Goal: Transaction & Acquisition: Book appointment/travel/reservation

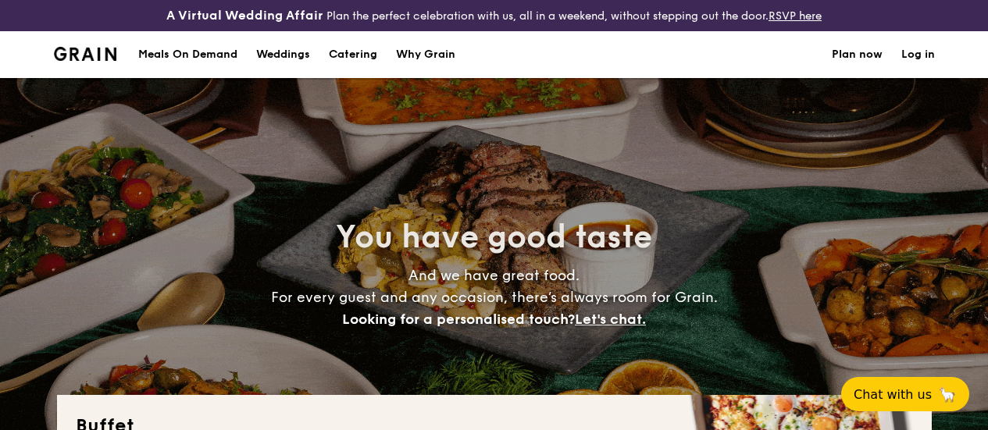
select select
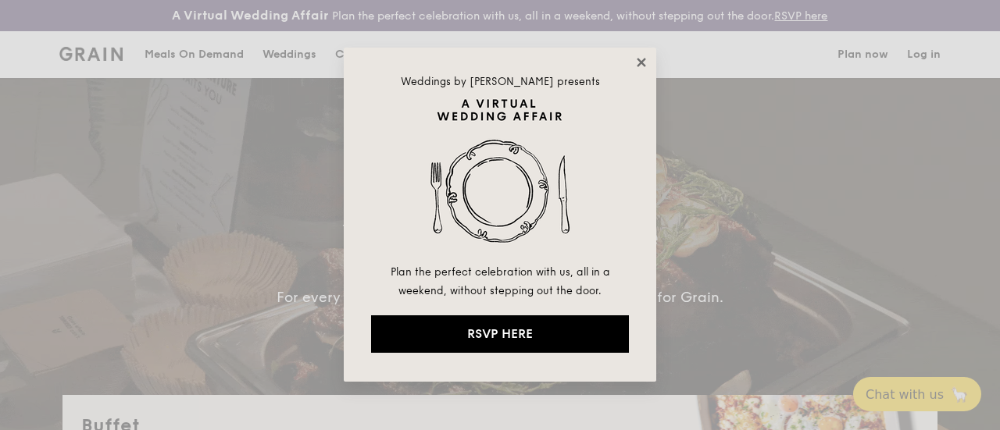
click at [640, 63] on icon at bounding box center [640, 62] width 9 height 9
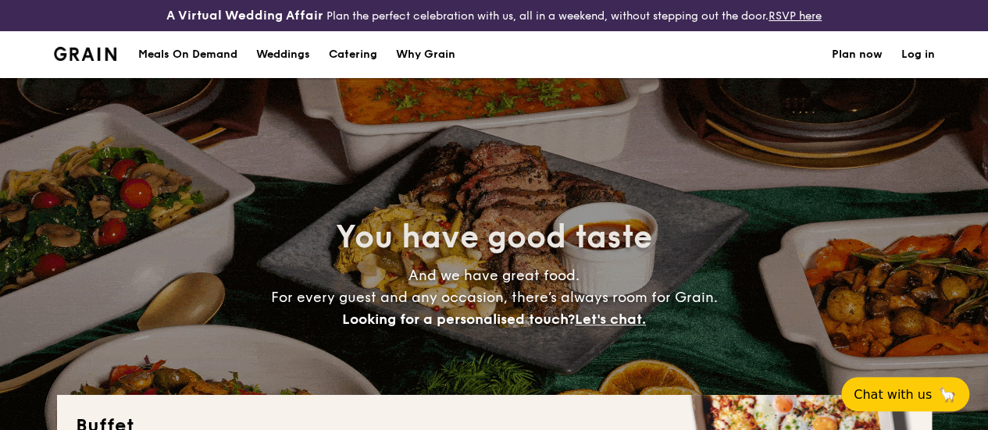
click at [359, 67] on h1 "Catering" at bounding box center [353, 54] width 48 height 47
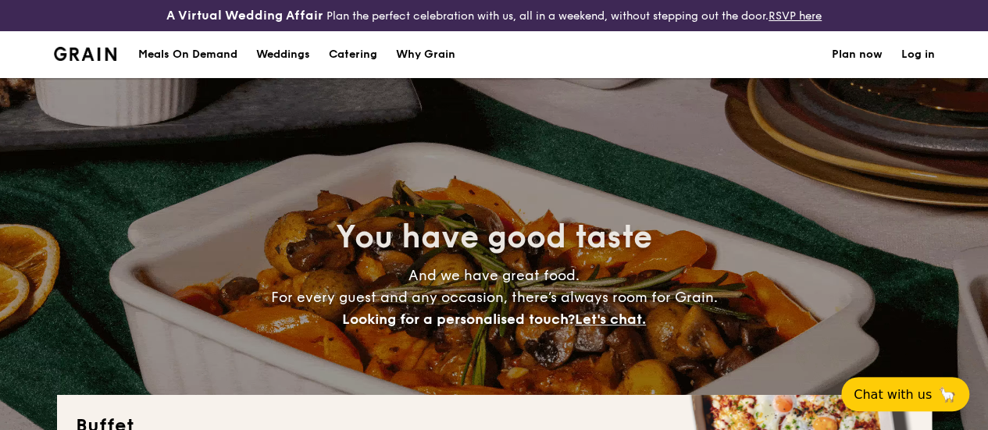
click at [359, 67] on h1 "Catering" at bounding box center [353, 54] width 48 height 47
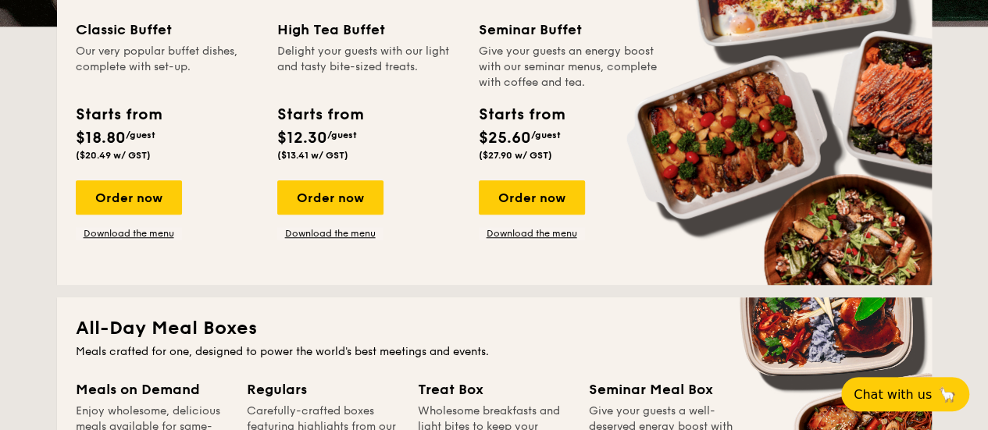
scroll to position [468, 0]
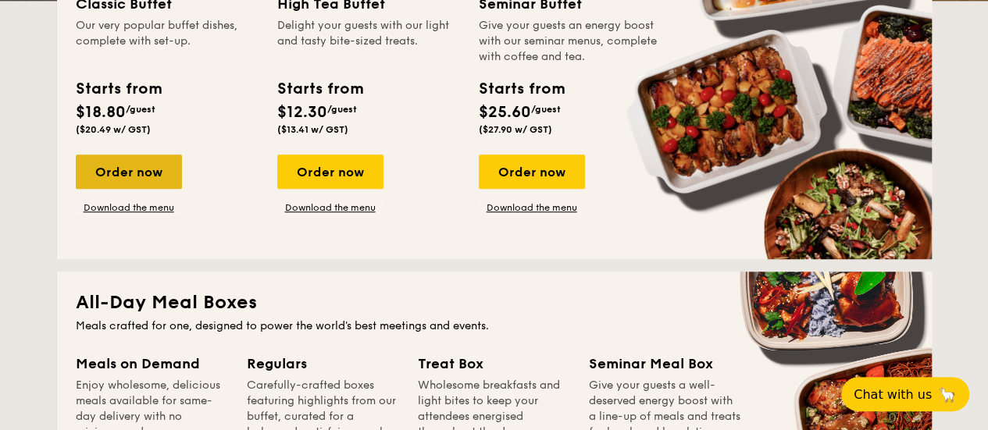
click at [145, 177] on div "Order now" at bounding box center [129, 172] width 106 height 34
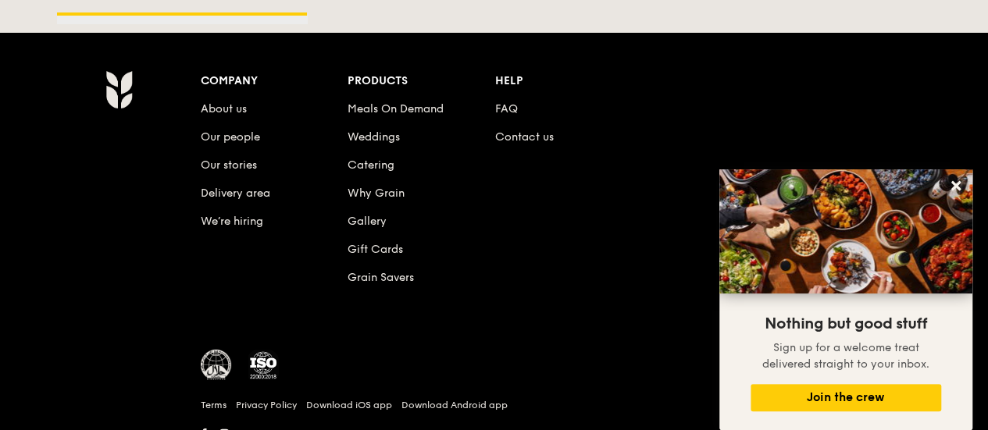
scroll to position [2437, 0]
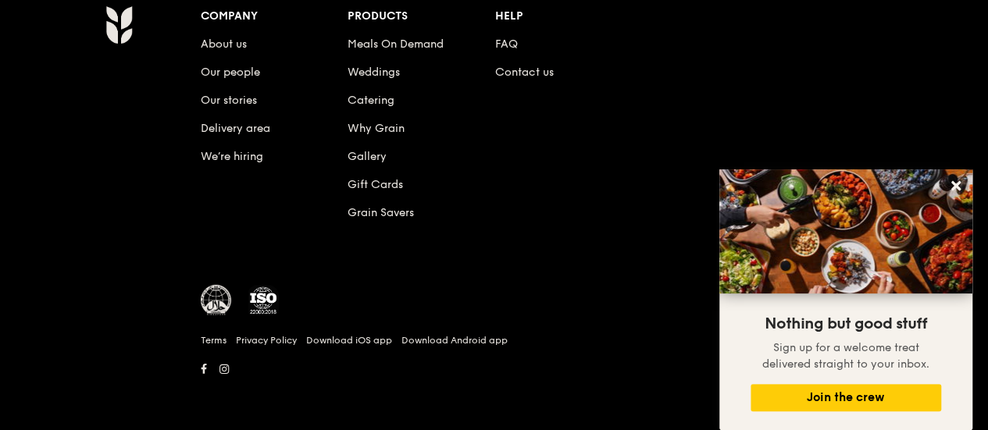
click at [504, 52] on li "FAQ" at bounding box center [569, 41] width 148 height 28
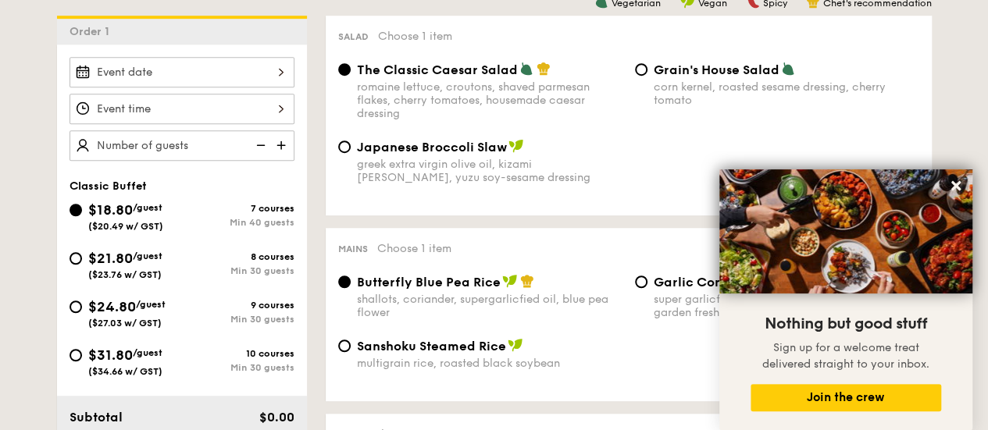
scroll to position [458, 0]
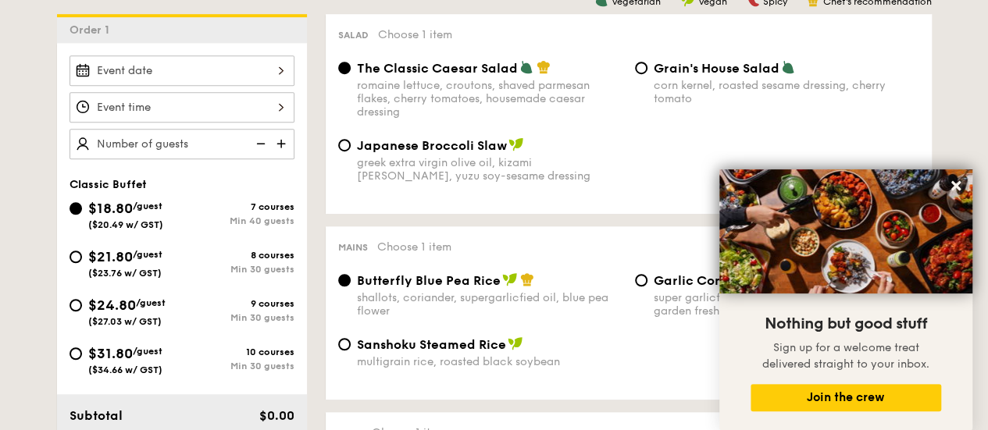
click at [256, 275] on div "Min 30 guests" at bounding box center [238, 269] width 112 height 11
click at [82, 263] on input "$21.80 /guest ($23.76 w/ GST) 8 courses Min 30 guests" at bounding box center [76, 257] width 12 height 12
radio input "true"
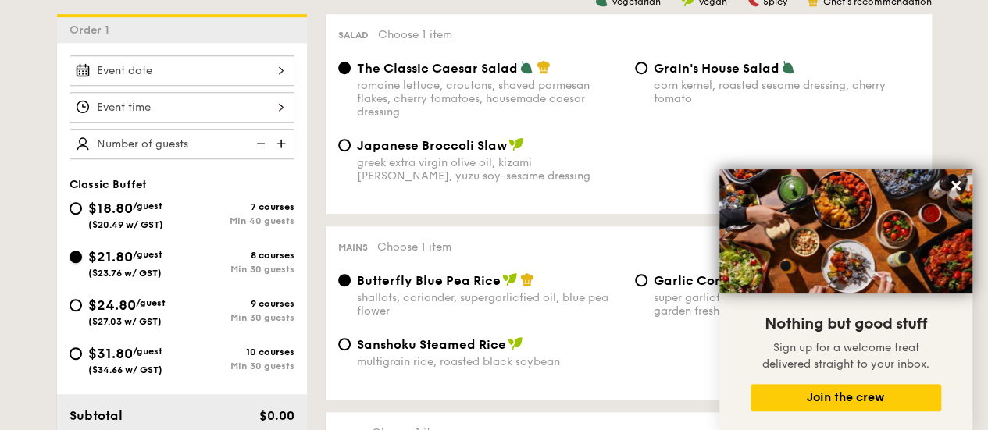
radio input "true"
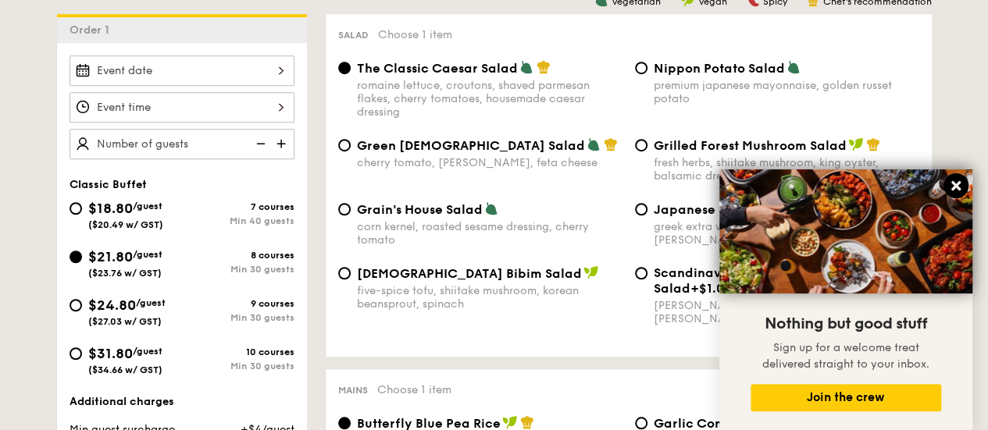
click at [959, 185] on icon at bounding box center [956, 186] width 14 height 14
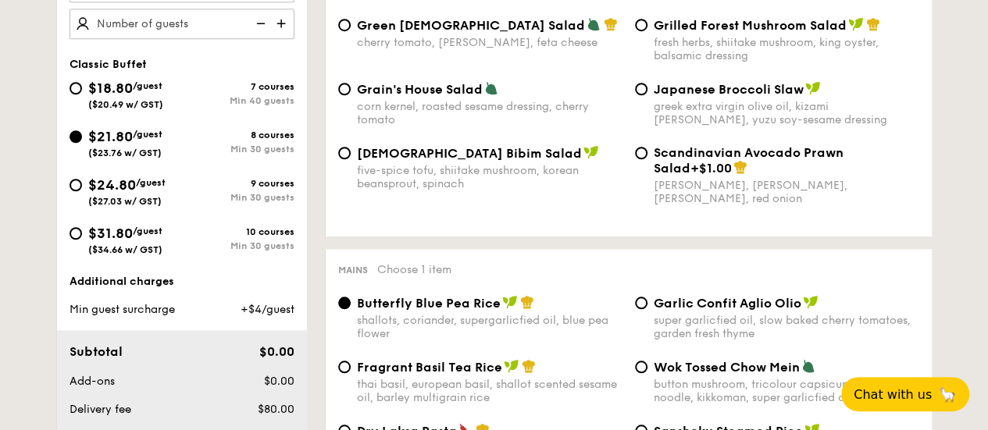
scroll to position [575, 0]
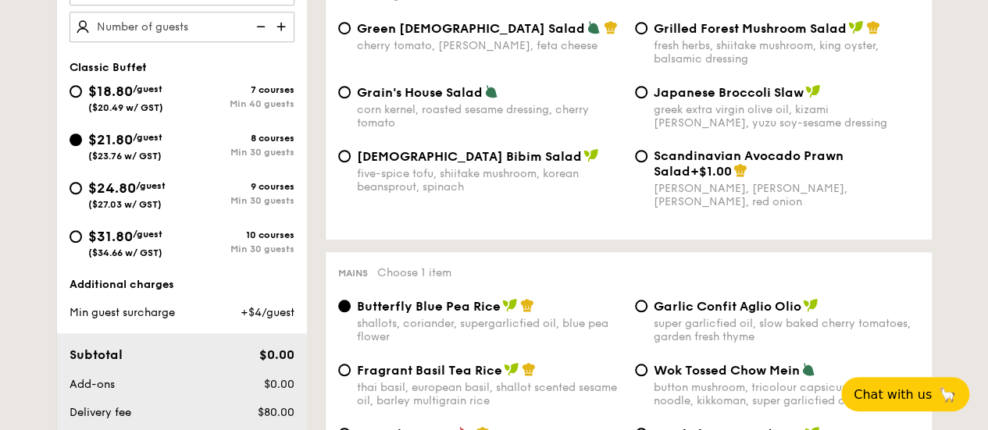
click at [220, 109] on div "Min 40 guests" at bounding box center [238, 103] width 112 height 11
click at [82, 98] on input "$18.80 /guest ($20.49 w/ GST) 7 courses Min 40 guests" at bounding box center [76, 91] width 12 height 12
radio input "true"
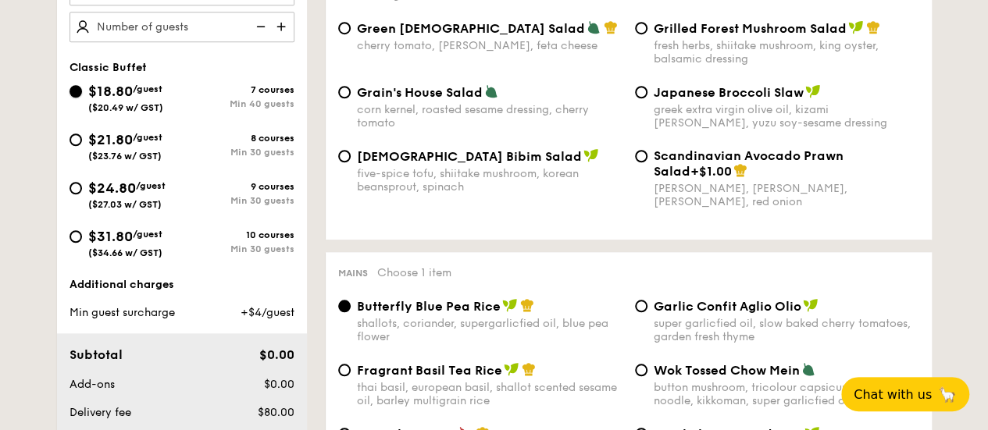
radio input "true"
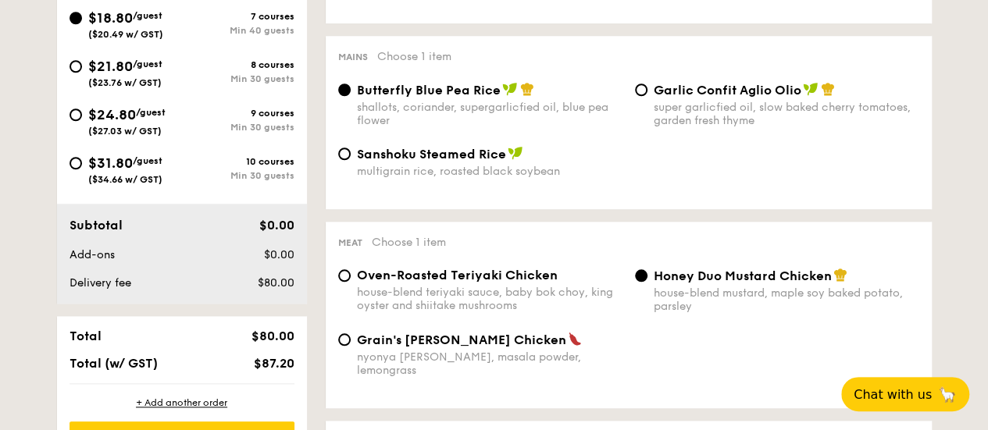
scroll to position [650, 0]
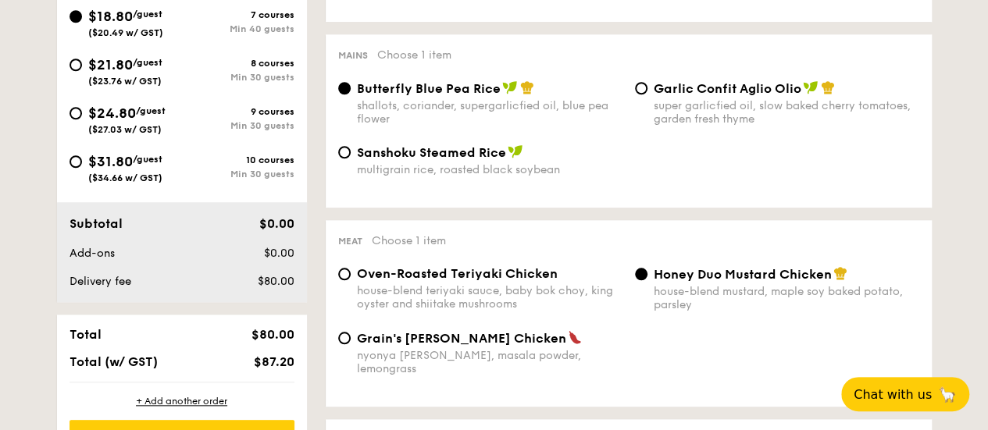
click at [244, 131] on div "Min 30 guests" at bounding box center [238, 125] width 112 height 11
click at [82, 119] on input "$24.80 /guest ($27.03 w/ GST) 9 courses Min 30 guests" at bounding box center [76, 113] width 12 height 12
radio input "true"
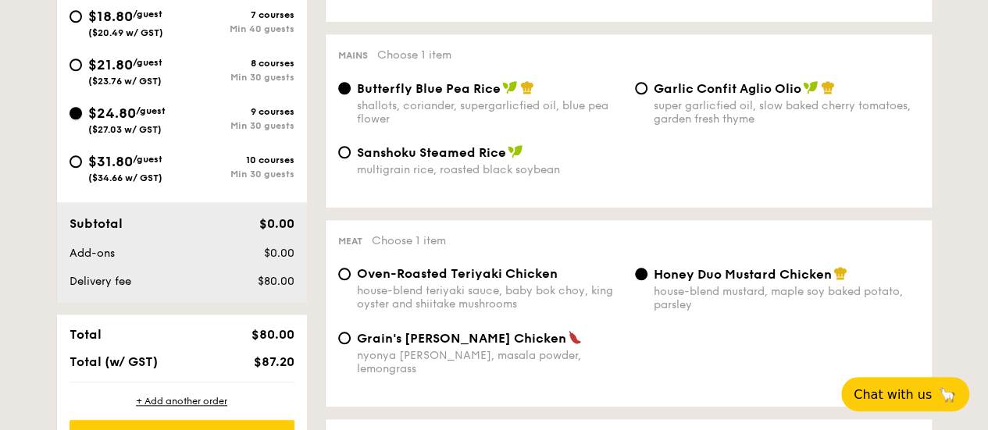
radio input "true"
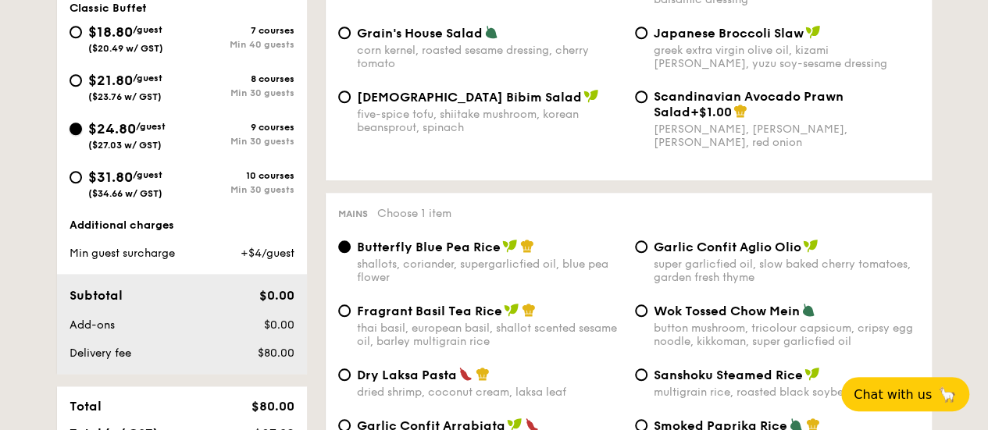
scroll to position [633, 0]
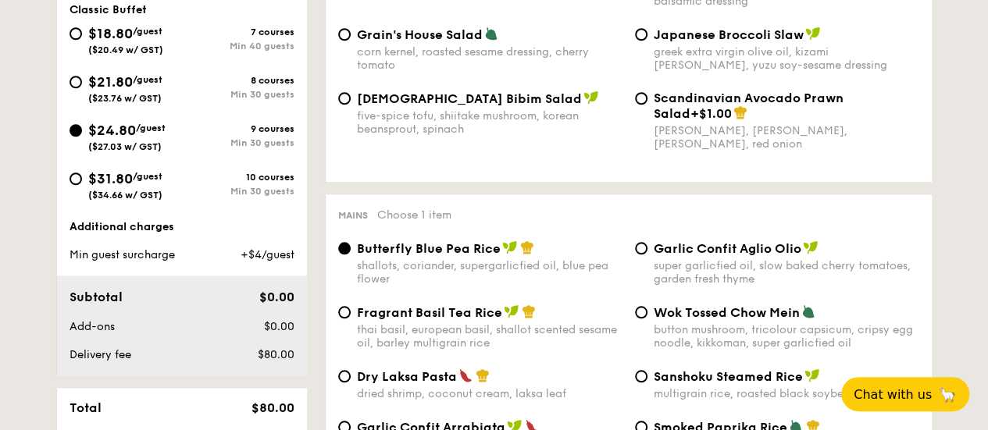
click at [236, 98] on div "8 courses Min 30 guests" at bounding box center [238, 87] width 112 height 25
click at [82, 88] on input "$21.80 /guest ($23.76 w/ GST) 8 courses Min 30 guests" at bounding box center [76, 82] width 12 height 12
radio input "true"
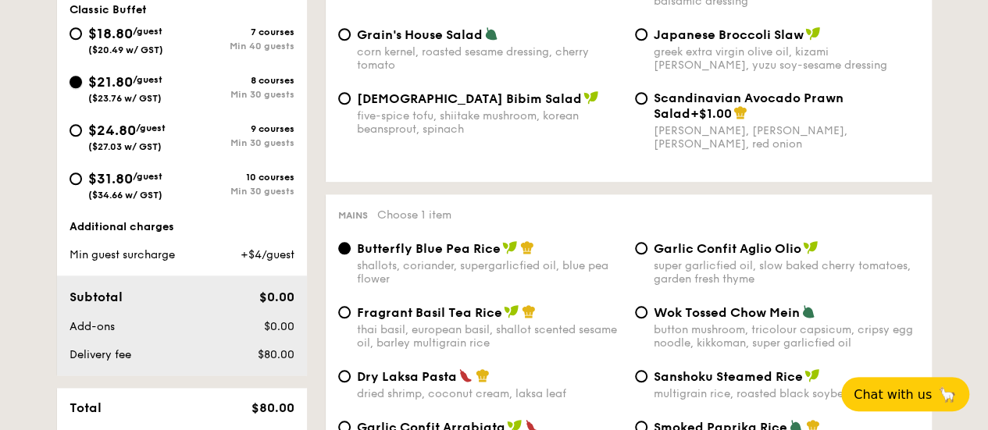
radio input "true"
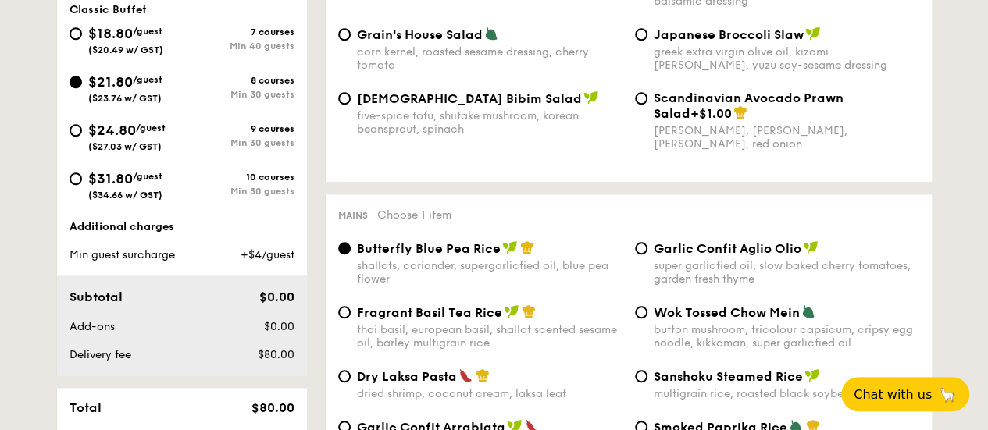
click at [208, 148] on div "Min 30 guests" at bounding box center [238, 142] width 112 height 11
click at [82, 137] on input "$24.80 /guest ($27.03 w/ GST) 9 courses Min 30 guests" at bounding box center [76, 130] width 12 height 12
radio input "true"
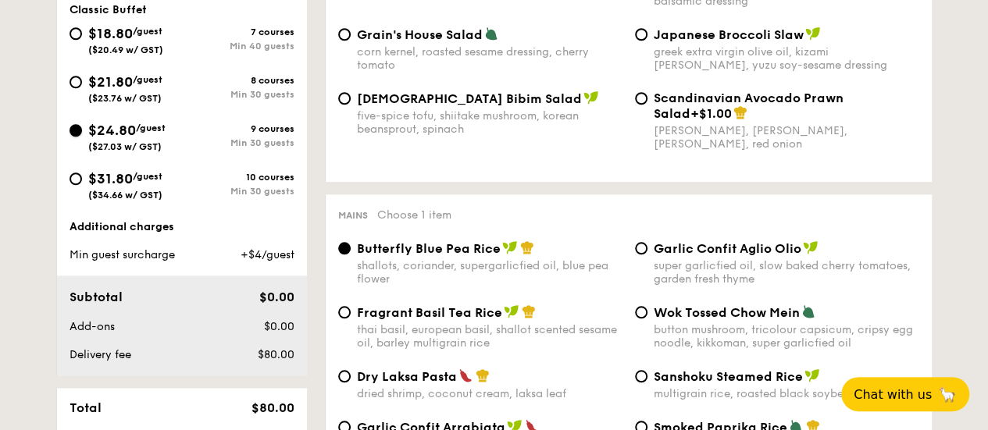
radio input "true"
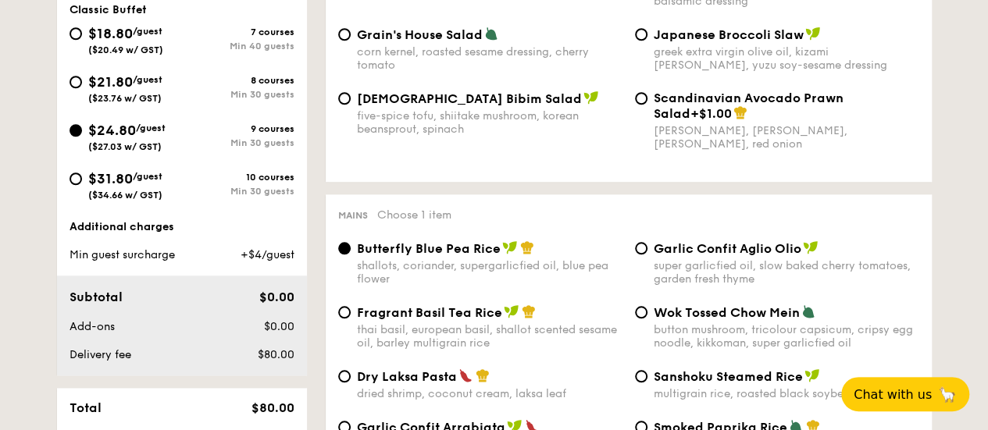
click at [251, 100] on div "Min 30 guests" at bounding box center [238, 94] width 112 height 11
click at [82, 88] on input "$21.80 /guest ($23.76 w/ GST) 8 courses Min 30 guests" at bounding box center [76, 82] width 12 height 12
radio input "true"
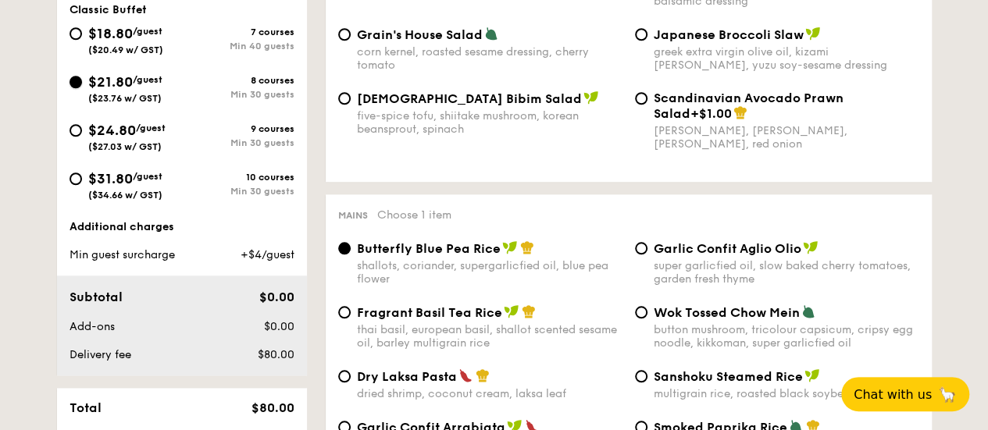
radio input "true"
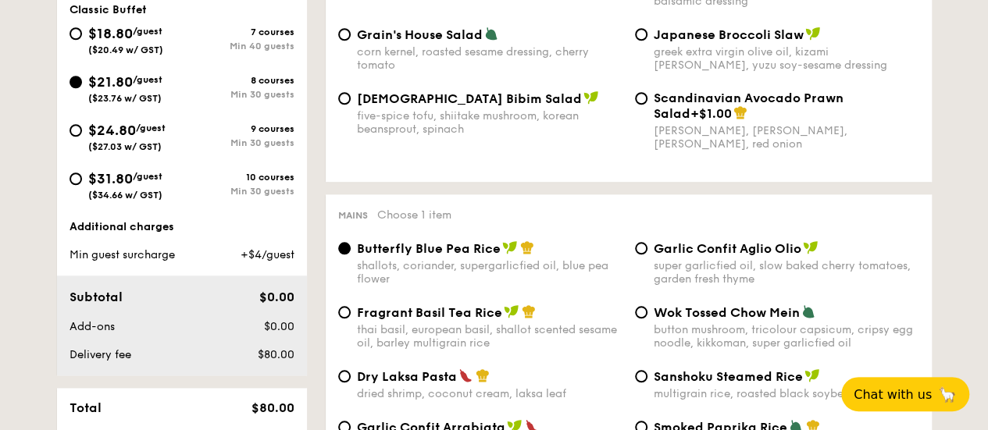
click at [254, 148] on div "9 courses Min 30 guests" at bounding box center [238, 135] width 112 height 25
click at [82, 137] on input "$24.80 /guest ($27.03 w/ GST) 9 courses Min 30 guests" at bounding box center [76, 130] width 12 height 12
radio input "true"
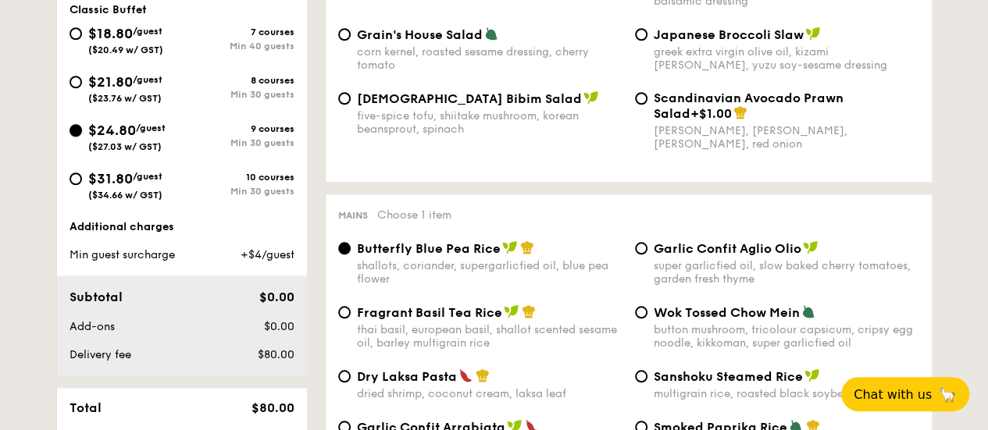
radio input "true"
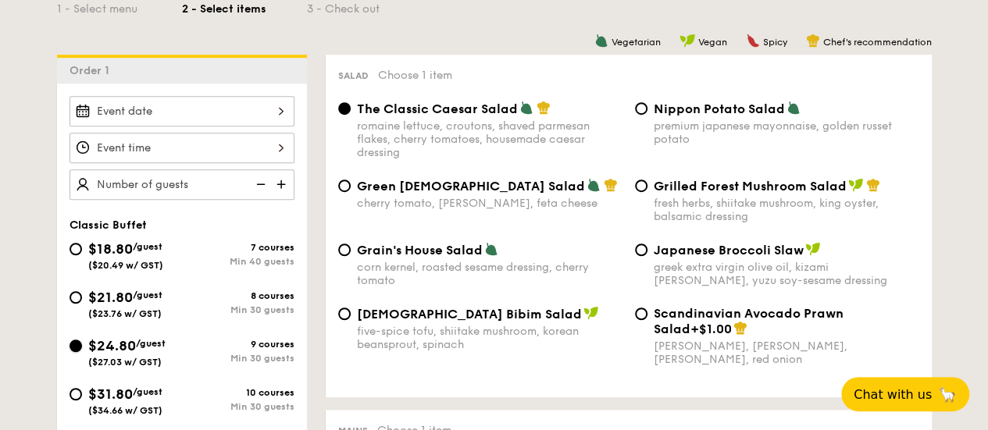
scroll to position [415, 0]
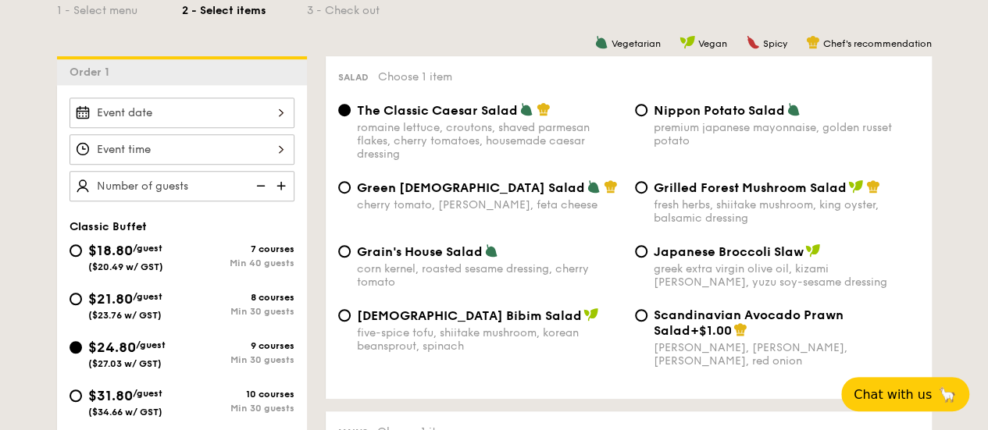
click at [287, 199] on img at bounding box center [282, 186] width 23 height 30
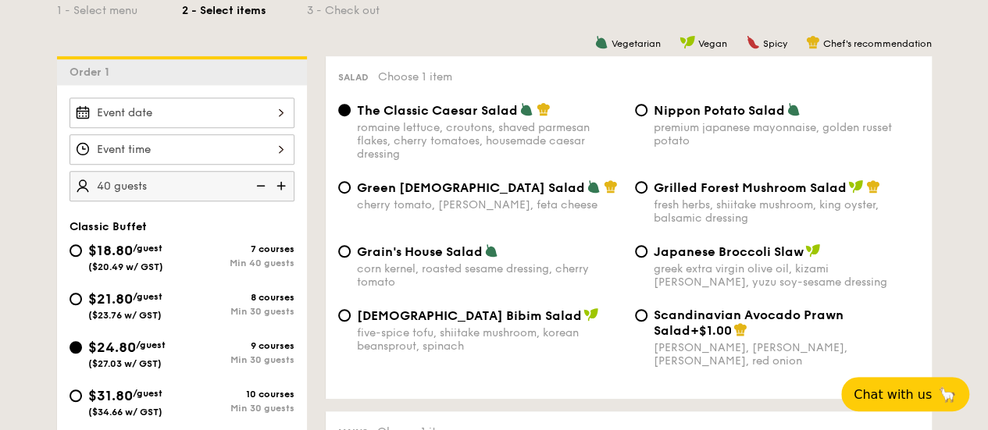
click at [287, 199] on img at bounding box center [282, 186] width 23 height 30
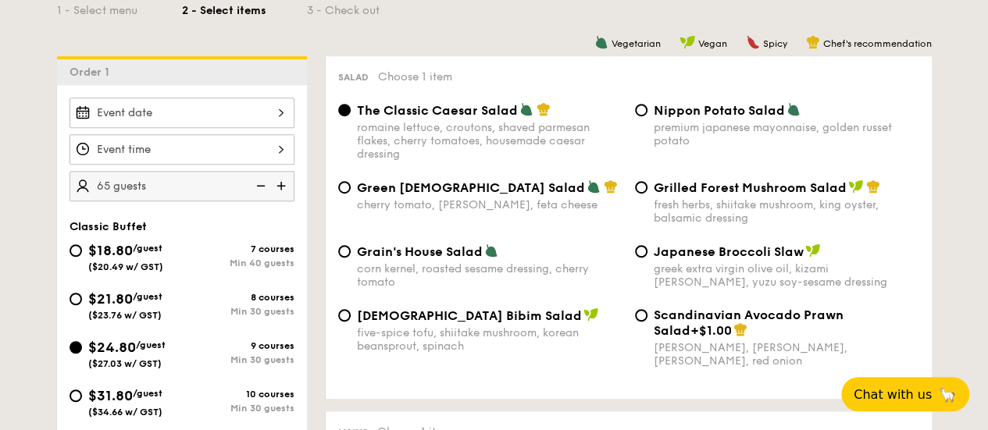
click at [287, 199] on img at bounding box center [282, 186] width 23 height 30
type input "85 guests"
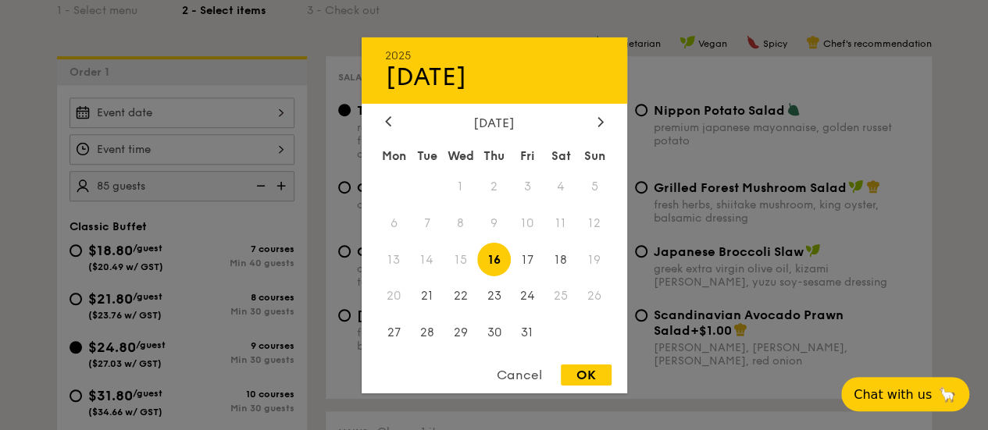
click at [248, 123] on div "2025 Oct 16 October 2025 Mon Tue Wed Thu Fri Sat Sun 1 2 3 4 5 6 7 8 9 10 11 12…" at bounding box center [182, 113] width 225 height 30
click at [516, 330] on span "31" at bounding box center [528, 333] width 34 height 34
click at [583, 373] on div "OK" at bounding box center [586, 375] width 51 height 21
type input "Oct 31, 2025"
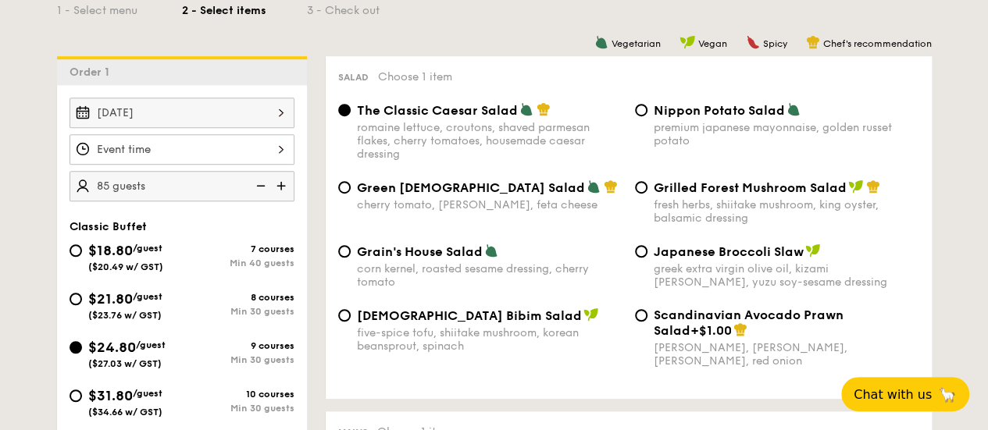
click at [278, 165] on div at bounding box center [182, 149] width 225 height 30
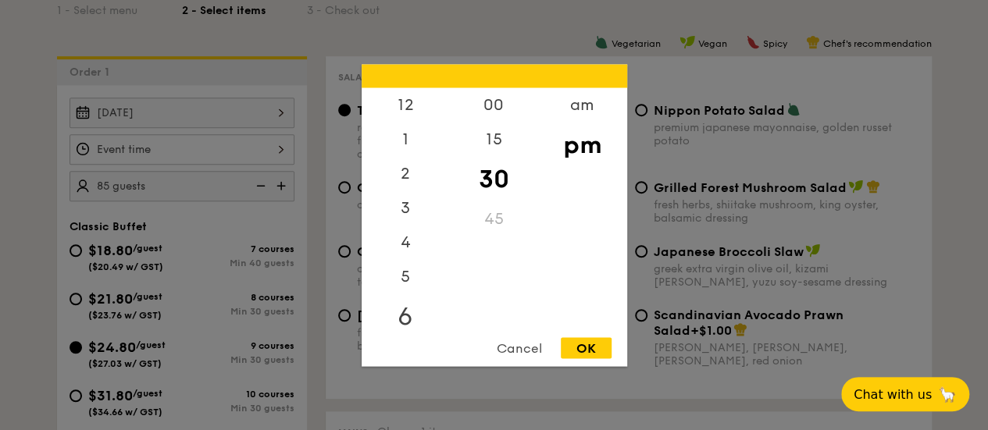
scroll to position [69, 0]
click at [589, 351] on div "OK" at bounding box center [586, 347] width 51 height 21
type input "7:30PM"
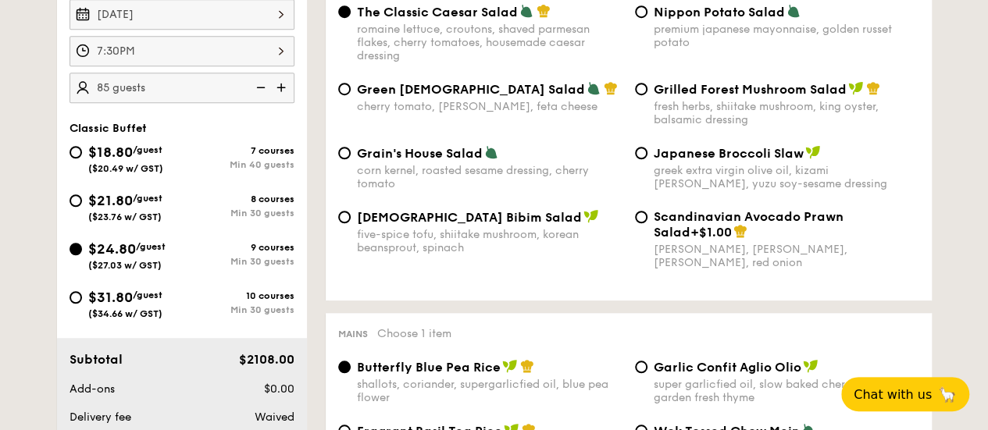
scroll to position [514, 0]
click at [189, 232] on div "$21.80 /guest ($23.76 w/ GST) 8 courses Min 30 guests" at bounding box center [181, 211] width 237 height 42
click at [169, 222] on div "$21.80 /guest ($23.76 w/ GST)" at bounding box center [126, 206] width 112 height 33
click at [82, 207] on input "$21.80 /guest ($23.76 w/ GST) 8 courses Min 30 guests" at bounding box center [76, 200] width 12 height 12
radio input "true"
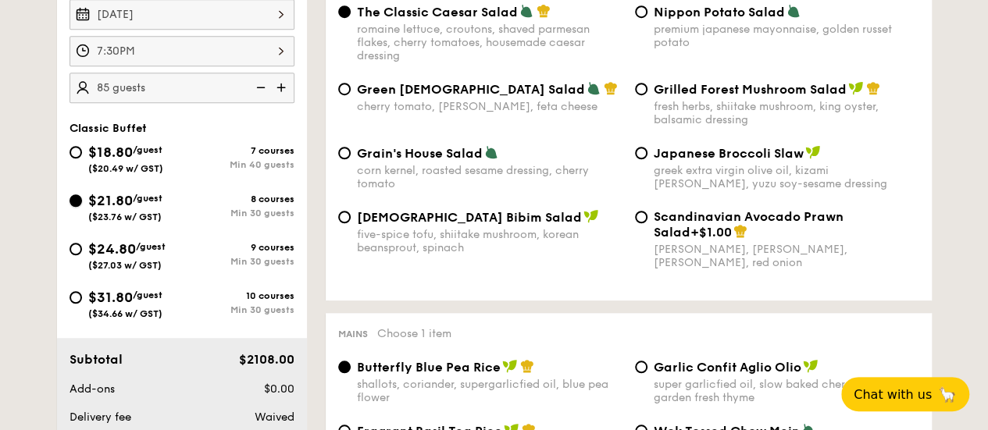
radio input "true"
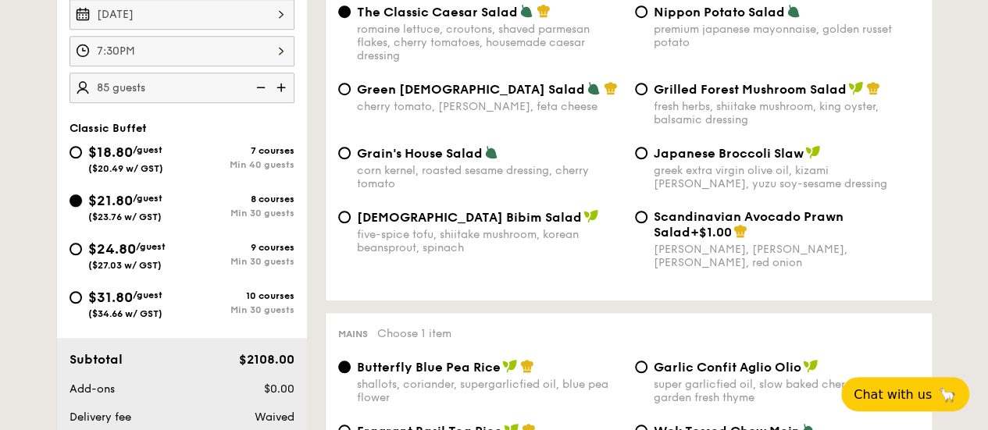
radio input "true"
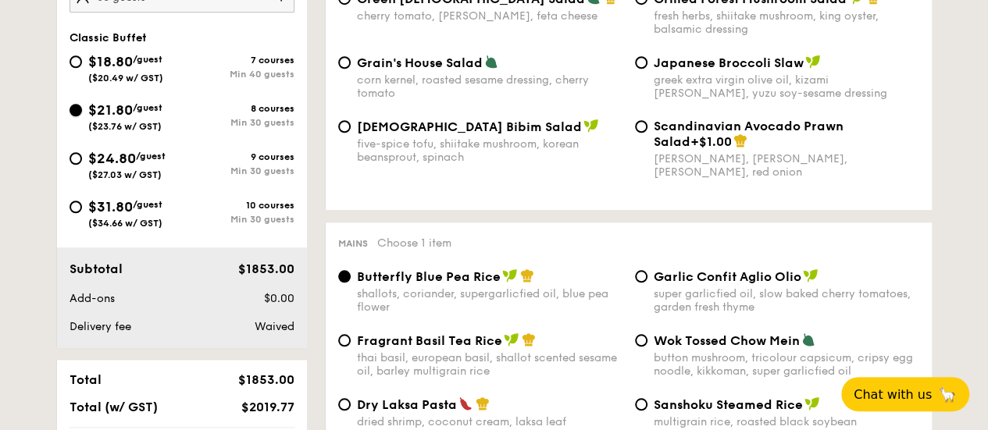
scroll to position [604, 0]
click at [94, 83] on span "($20.49 w/ GST)" at bounding box center [125, 78] width 75 height 11
click at [82, 68] on input "$18.80 /guest ($20.49 w/ GST) 7 courses Min 40 guests" at bounding box center [76, 61] width 12 height 12
radio input "true"
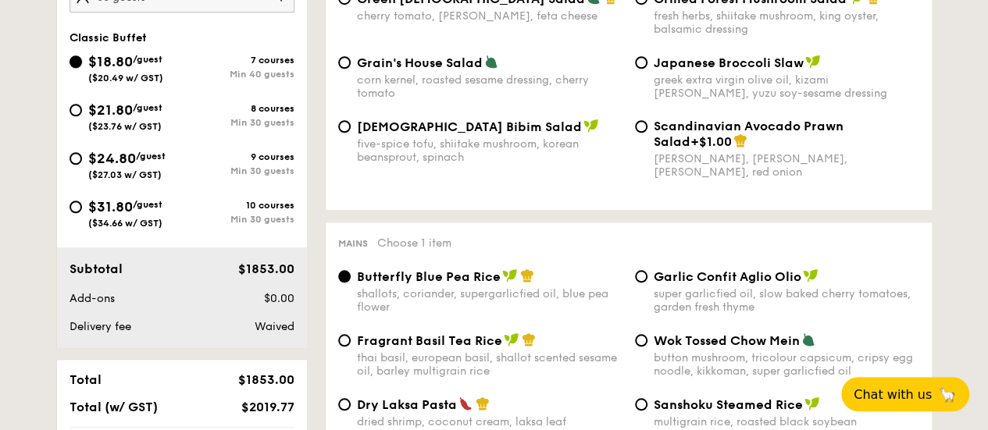
radio input "true"
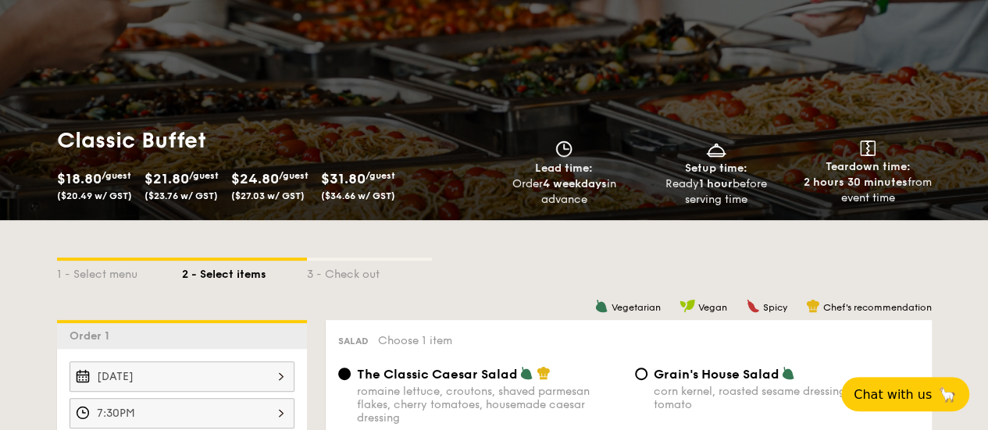
scroll to position [0, 0]
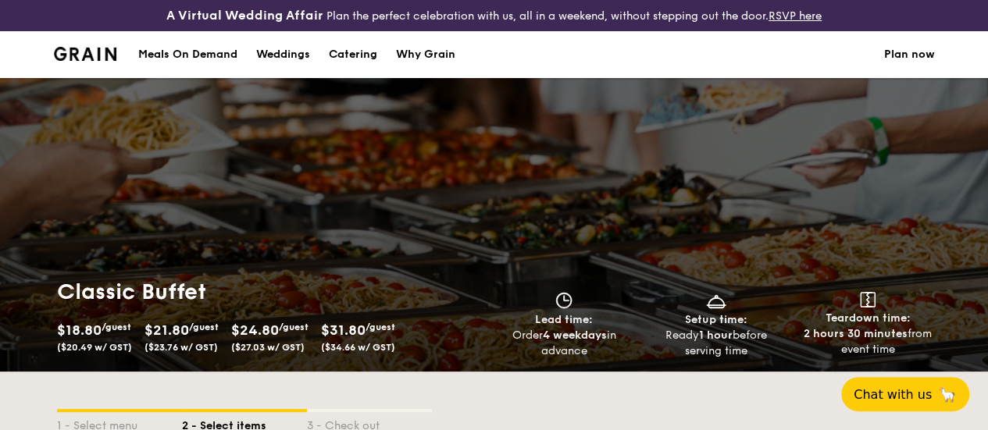
click at [93, 61] on img at bounding box center [85, 54] width 63 height 14
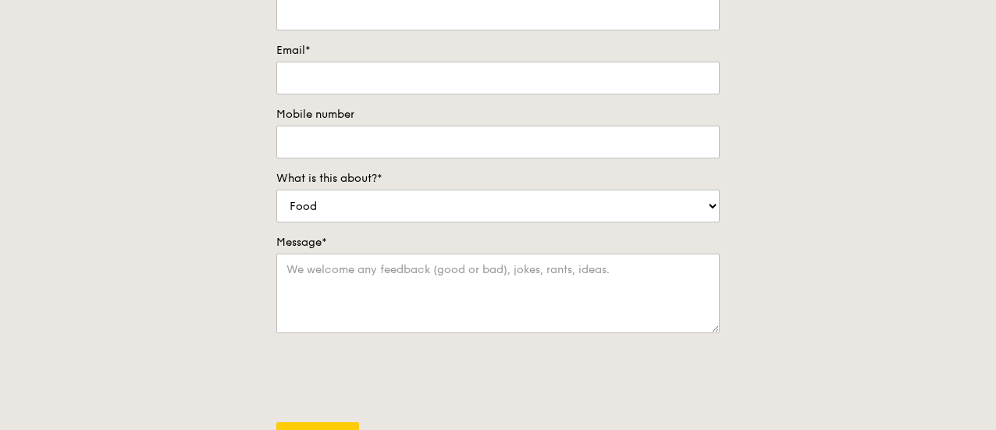
scroll to position [292, 0]
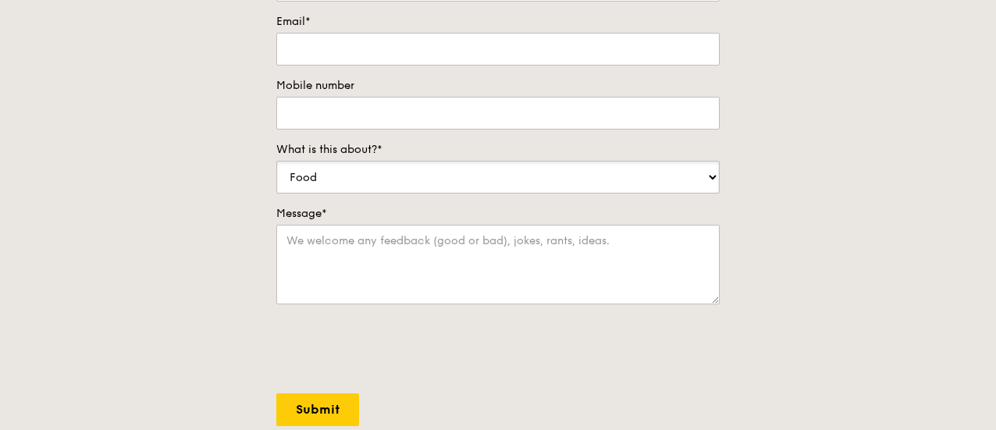
click at [437, 183] on select "Food Service Billing/Payment Catering Others" at bounding box center [498, 177] width 444 height 33
select select "Catering"
click at [276, 172] on select "Food Service Billing/Payment Catering Others" at bounding box center [498, 177] width 444 height 33
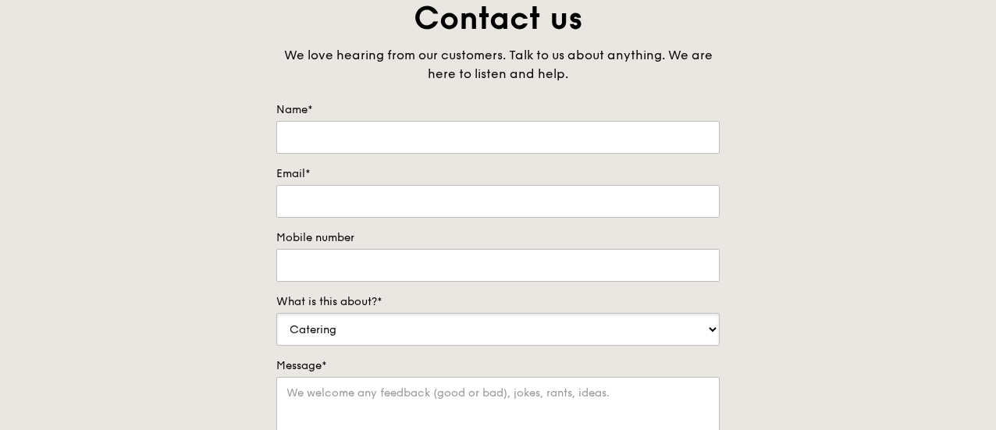
scroll to position [0, 0]
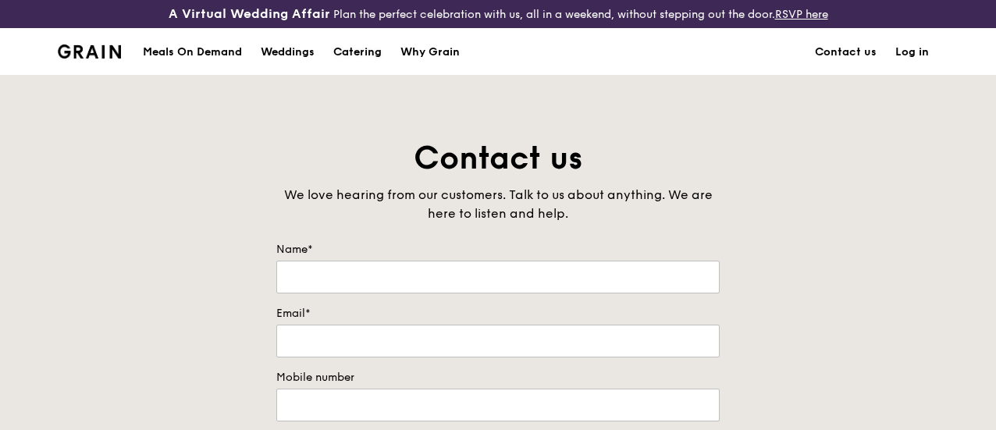
click at [355, 66] on div "Catering" at bounding box center [357, 52] width 48 height 47
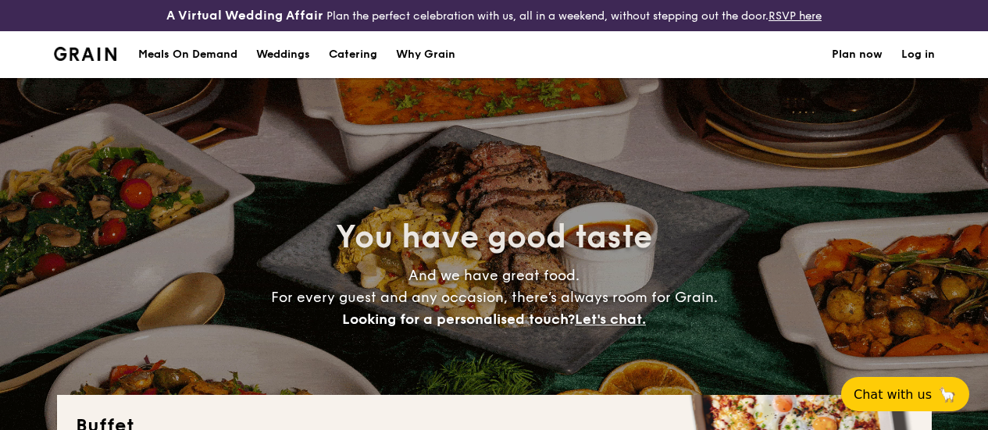
select select
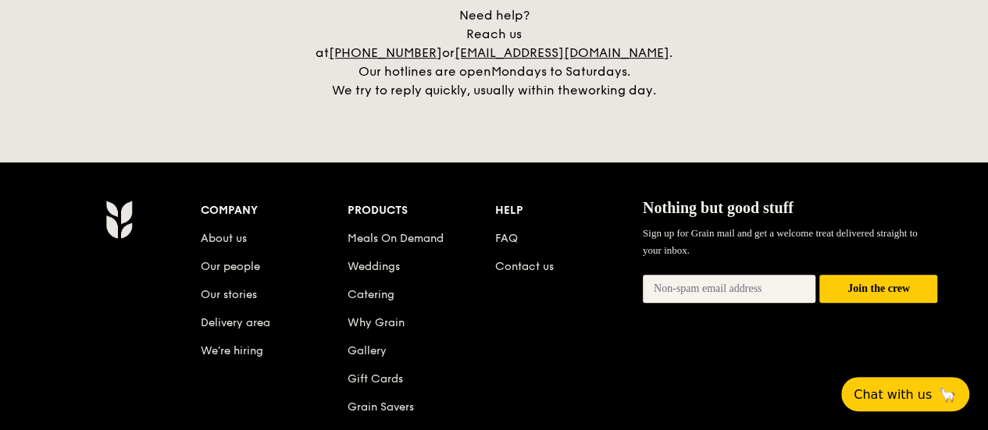
scroll to position [3345, 0]
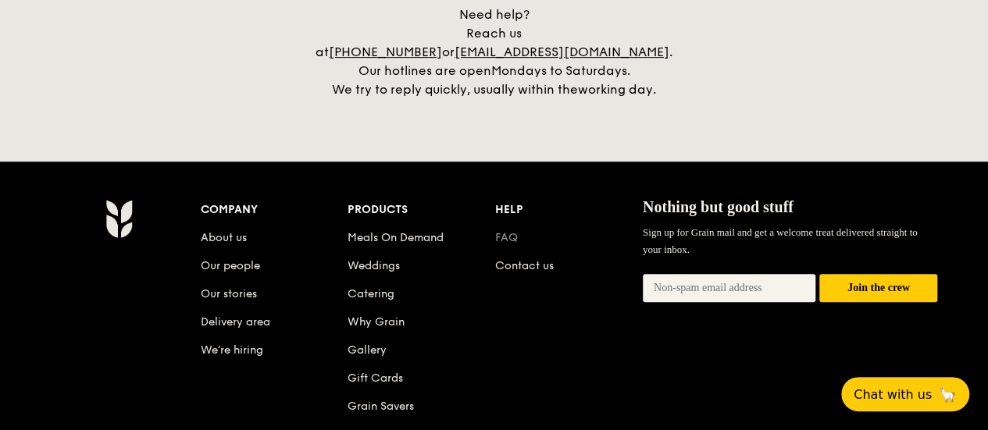
click at [503, 231] on link "FAQ" at bounding box center [506, 237] width 23 height 13
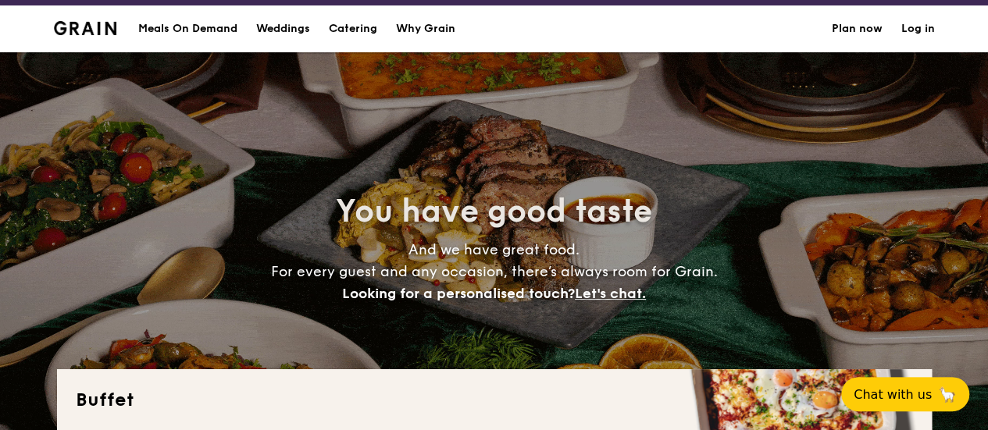
scroll to position [3, 0]
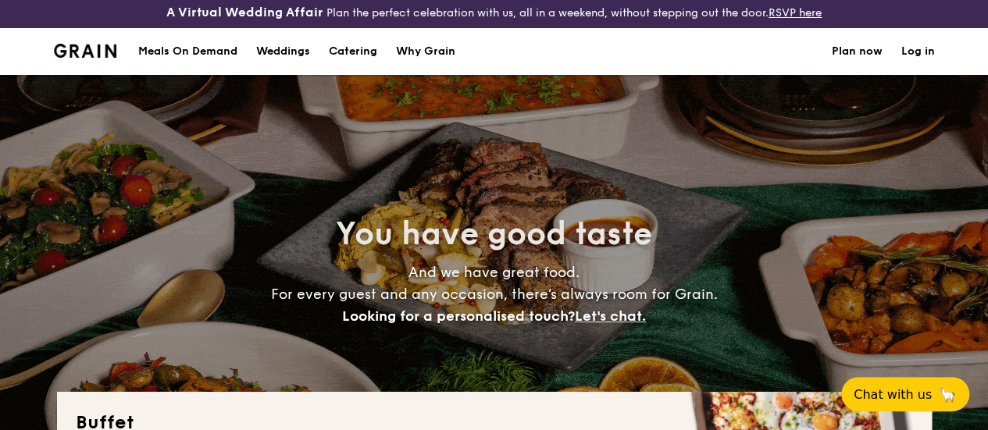
click at [351, 70] on h1 "Catering" at bounding box center [353, 51] width 48 height 47
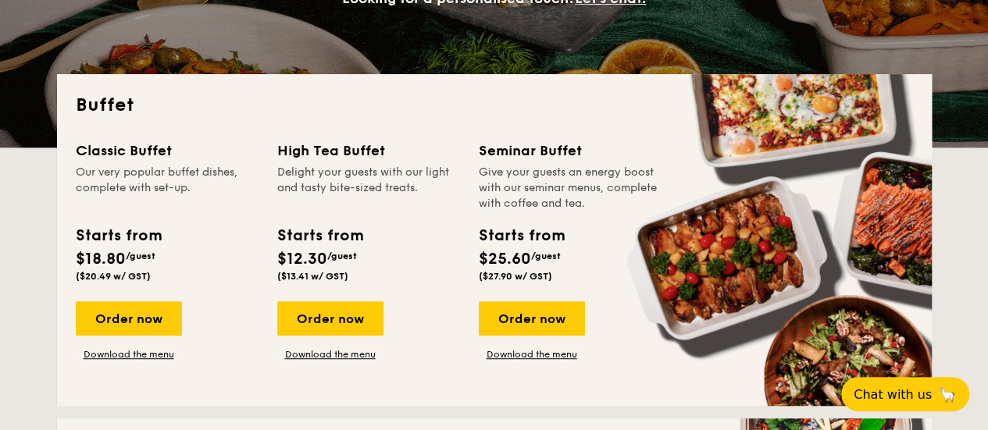
scroll to position [310, 0]
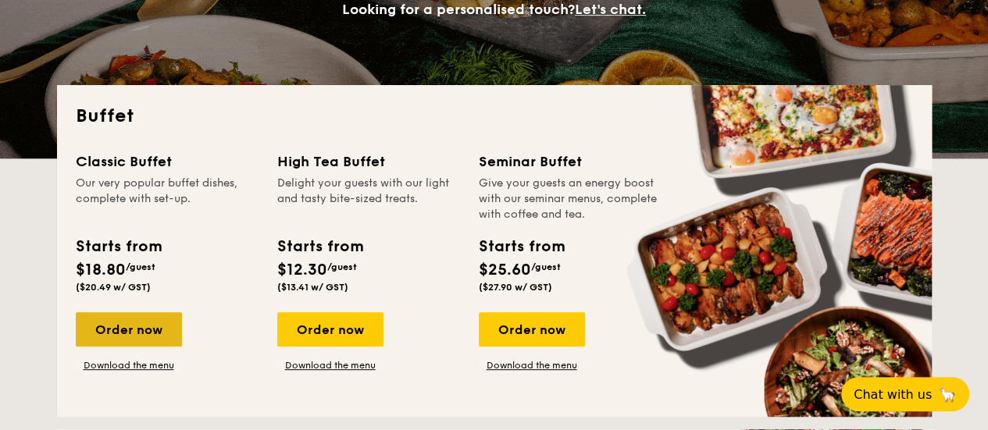
click at [117, 347] on div "Order now" at bounding box center [129, 329] width 106 height 34
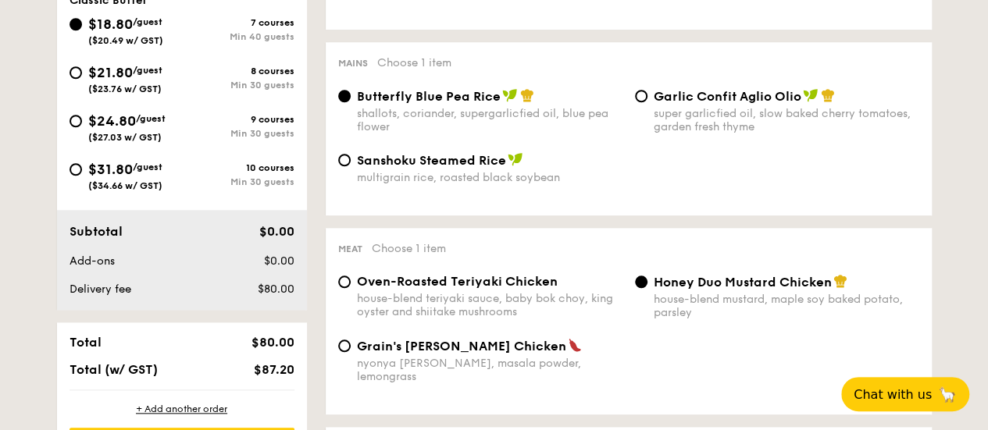
select select
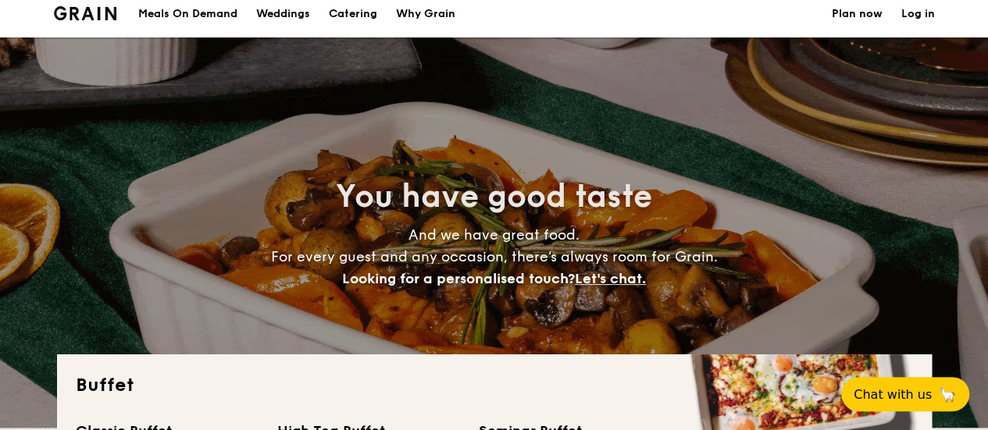
scroll to position [22, 0]
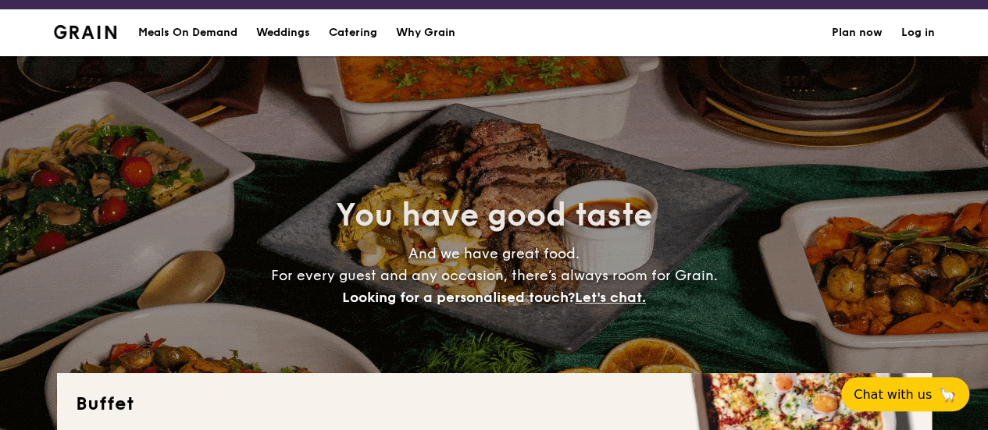
click at [351, 46] on h1 "Catering" at bounding box center [353, 32] width 48 height 47
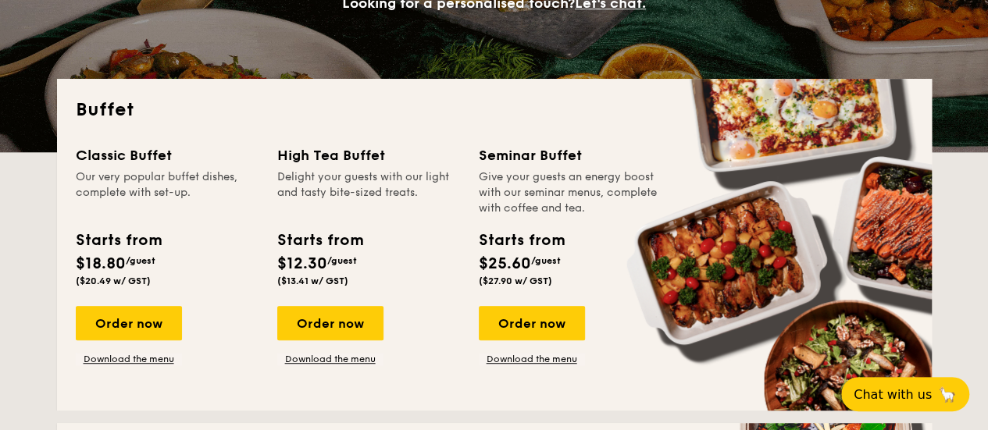
scroll to position [369, 0]
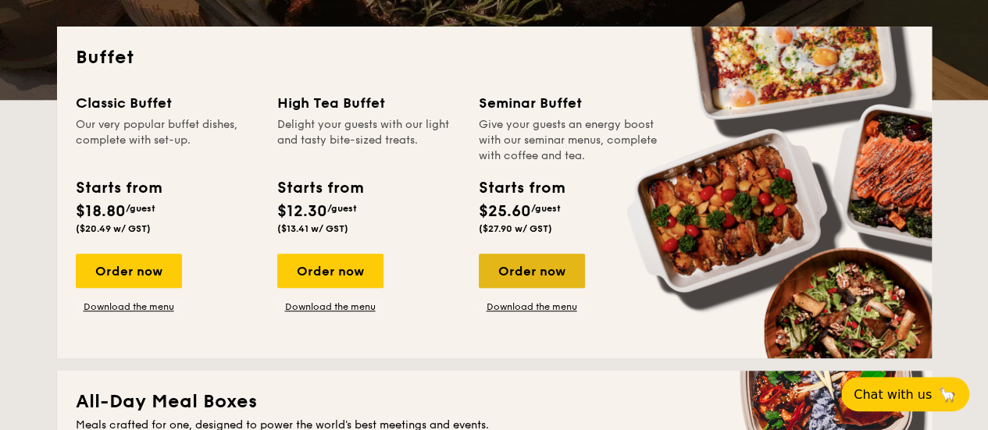
click at [527, 283] on div "Order now" at bounding box center [532, 271] width 106 height 34
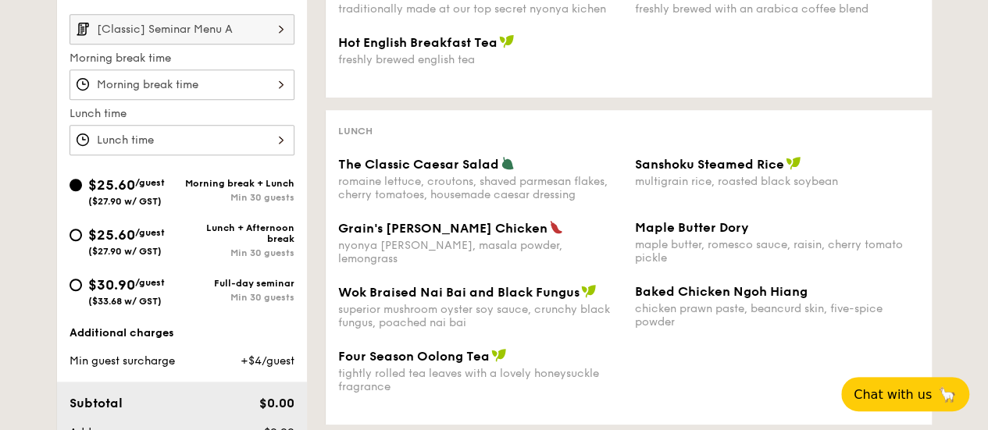
select select
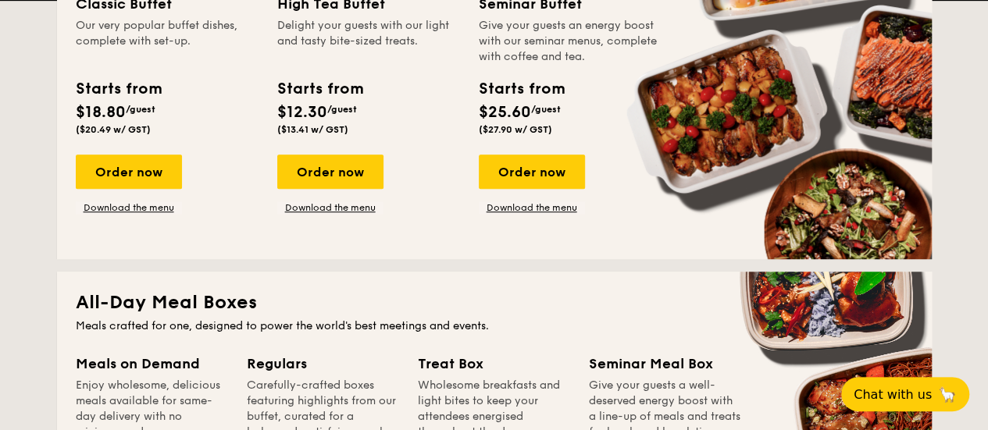
scroll to position [470, 0]
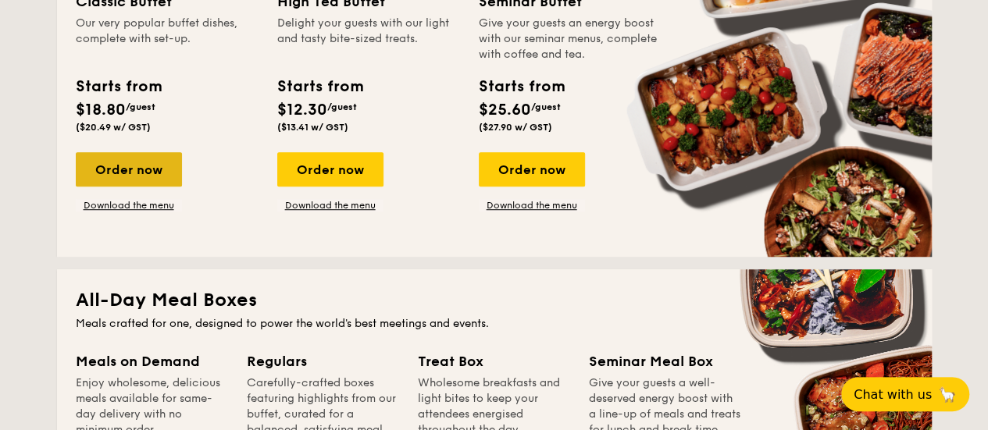
click at [145, 184] on div "Order now" at bounding box center [129, 169] width 106 height 34
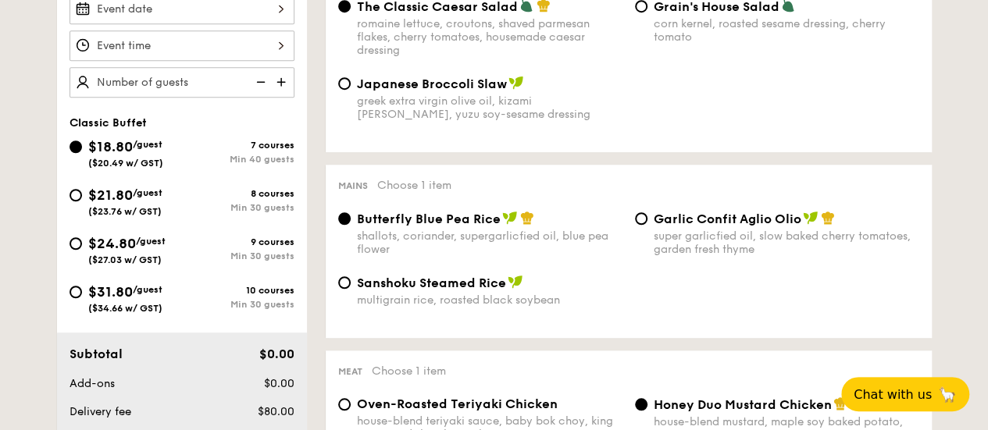
scroll to position [521, 0]
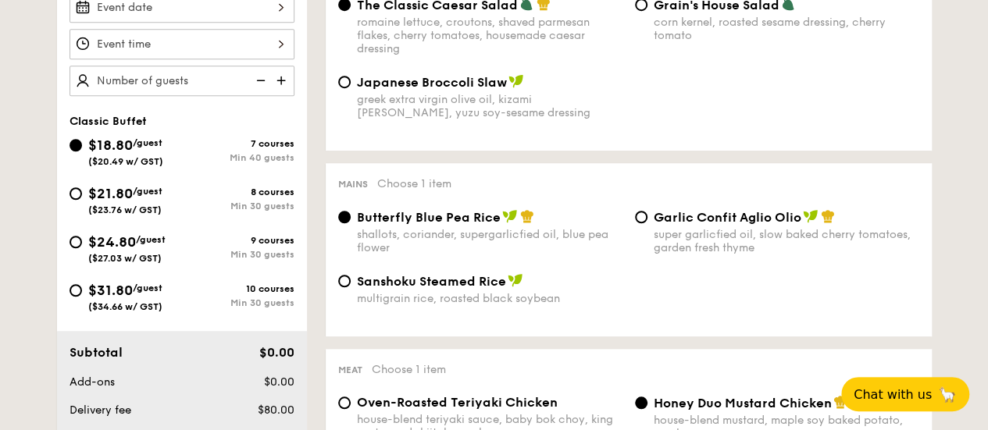
click at [200, 292] on div "$31.80 /guest ($34.66 w/ GST) 10 courses Min 30 guests" at bounding box center [182, 296] width 225 height 33
click at [73, 297] on input "$31.80 /guest ($34.66 w/ GST) 10 courses Min 30 guests" at bounding box center [76, 290] width 12 height 12
radio input "true"
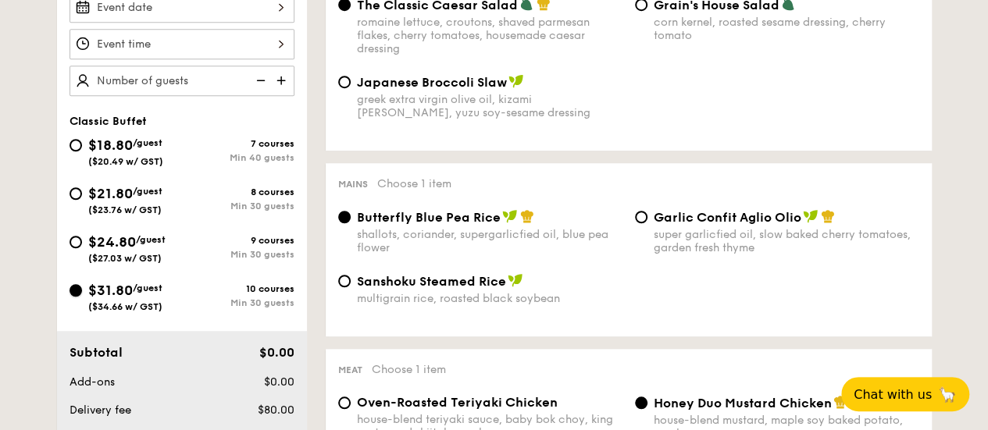
radio input "true"
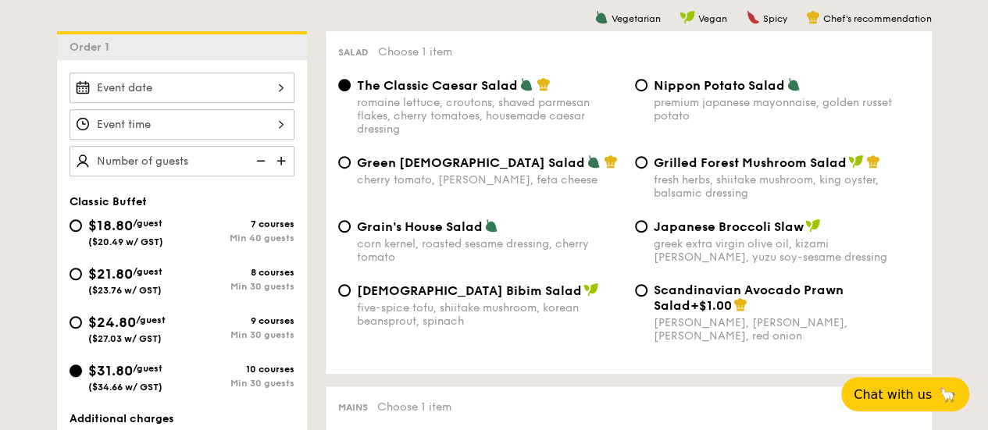
scroll to position [441, 0]
click at [280, 165] on img at bounding box center [282, 160] width 23 height 30
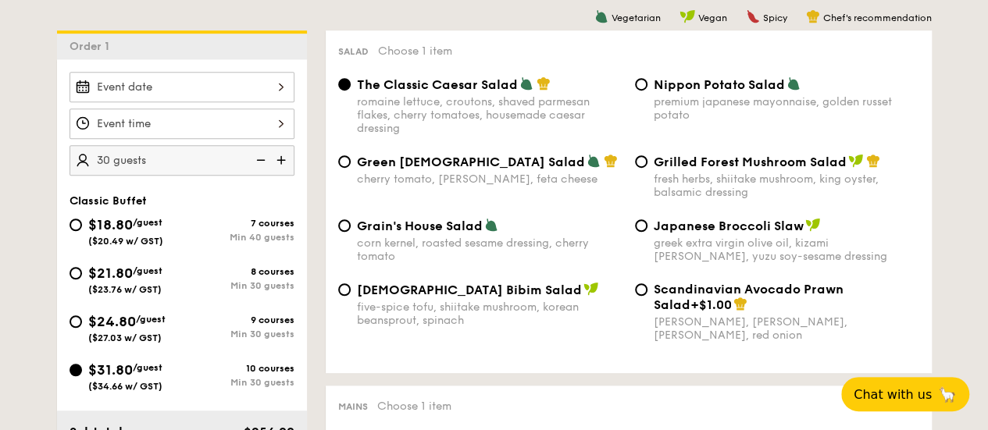
click at [280, 165] on img at bounding box center [282, 160] width 23 height 30
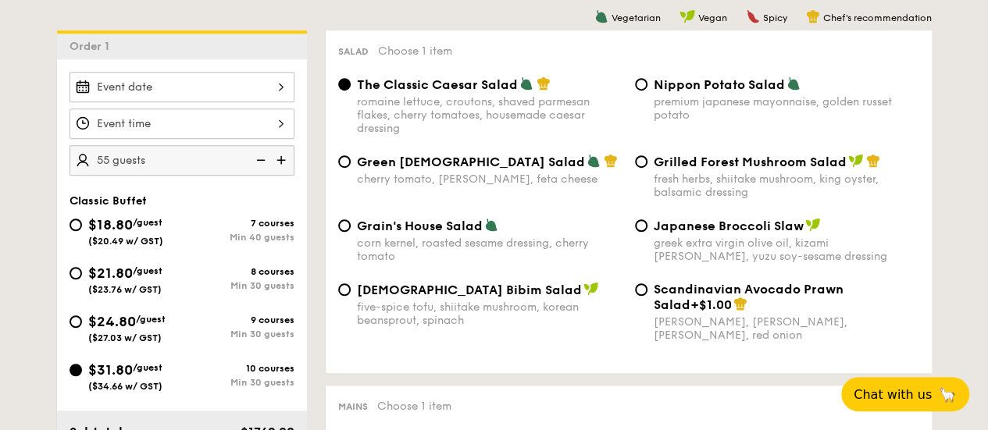
click at [280, 165] on img at bounding box center [282, 160] width 23 height 30
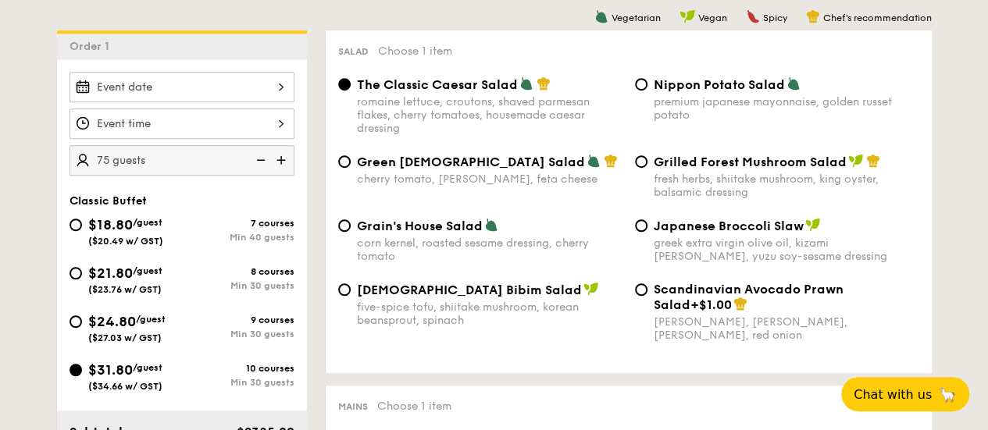
type input "80 guests"
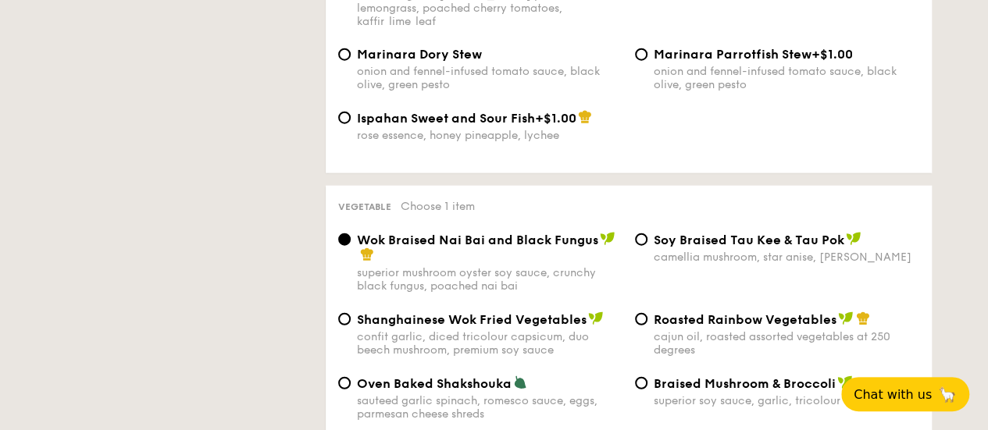
select select
